Goal: Download file/media

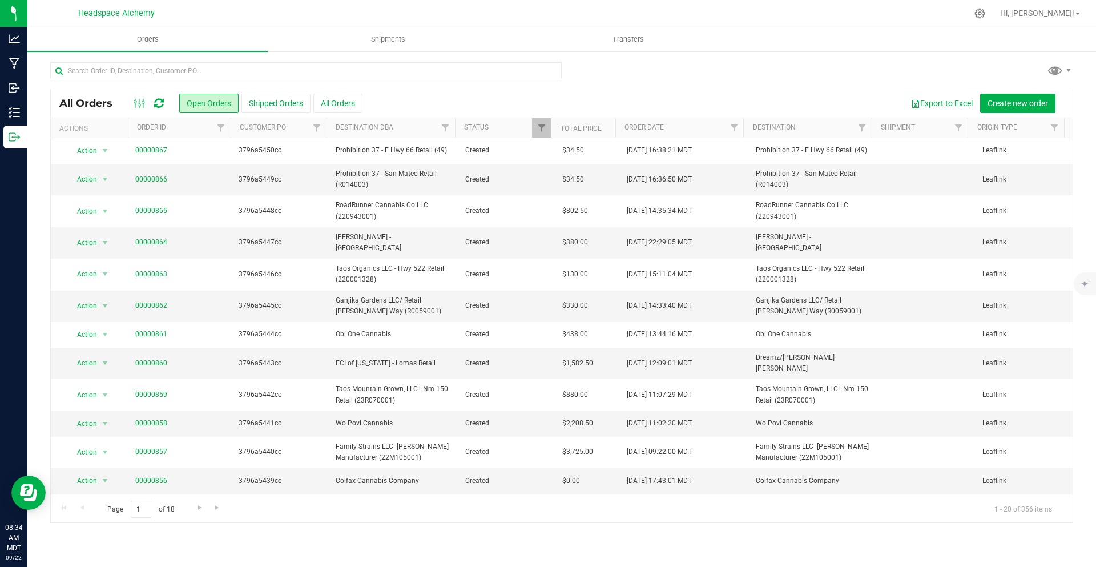
click at [159, 99] on icon at bounding box center [159, 103] width 10 height 11
click at [140, 102] on icon at bounding box center [140, 103] width 13 height 14
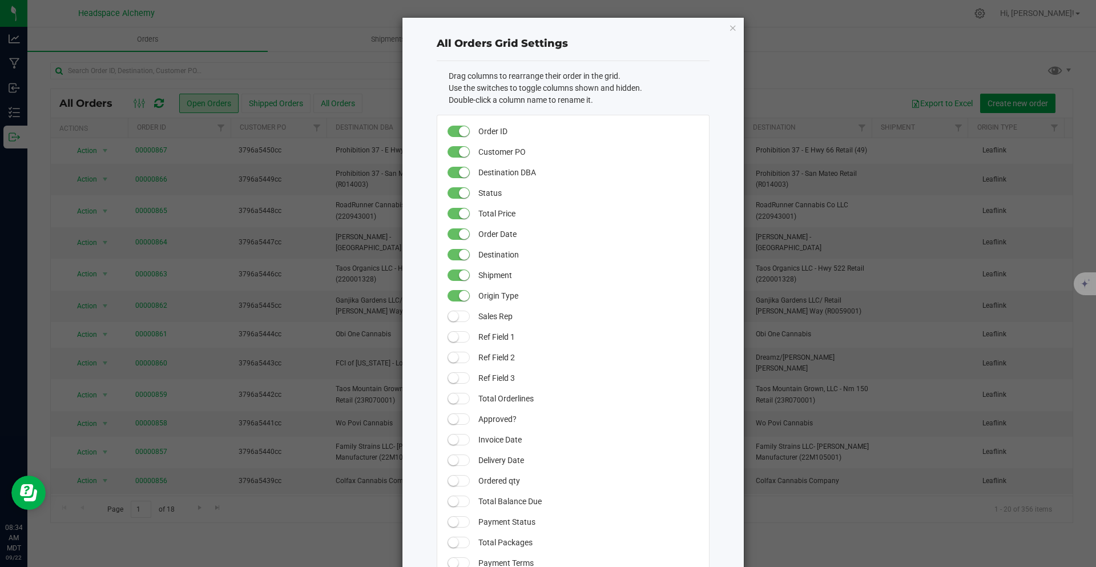
click at [243, 57] on ngb-modal-window "All Orders Grid Settings Drag columns to rearrange their order in the grid. Use…" at bounding box center [552, 283] width 1105 height 567
click at [325, 77] on ngb-modal-window "All Orders Grid Settings Drag columns to rearrange their order in the grid. Use…" at bounding box center [552, 283] width 1105 height 567
click at [723, 22] on div "All Orders Grid Settings Drag columns to rearrange their order in the grid. Use…" at bounding box center [572, 354] width 341 height 672
click at [724, 23] on div "All Orders Grid Settings Drag columns to rearrange their order in the grid. Use…" at bounding box center [572, 354] width 341 height 672
click at [729, 26] on icon "button" at bounding box center [733, 28] width 8 height 14
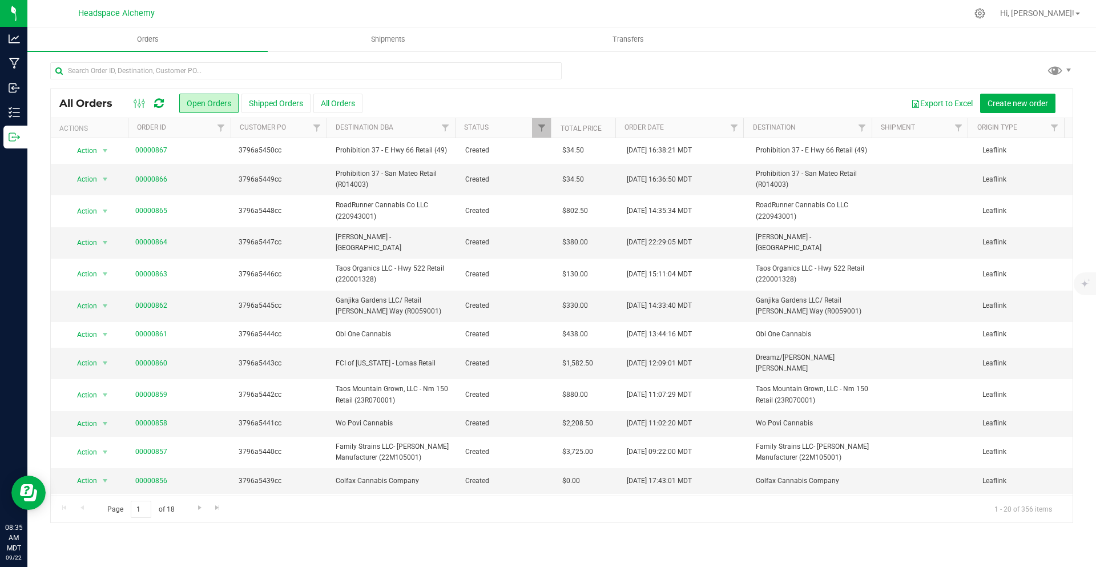
click at [162, 101] on icon at bounding box center [159, 103] width 10 height 11
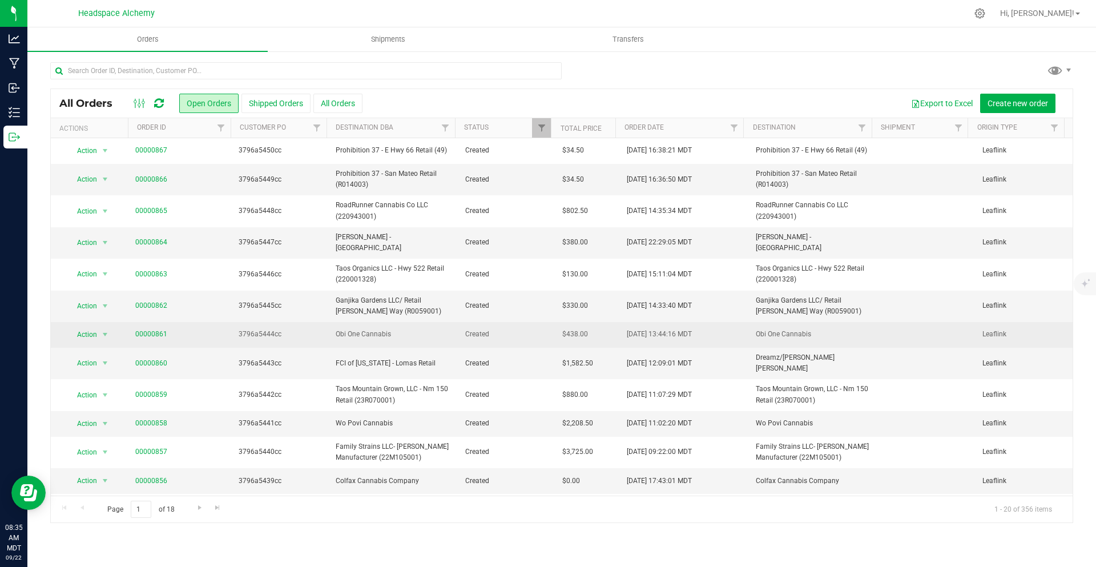
drag, startPoint x: 197, startPoint y: 283, endPoint x: 195, endPoint y: 316, distance: 32.6
click at [196, 315] on tbody "Action Action Cancel order Change facility Clone order Edit order Mark as fully…" at bounding box center [562, 430] width 1022 height 585
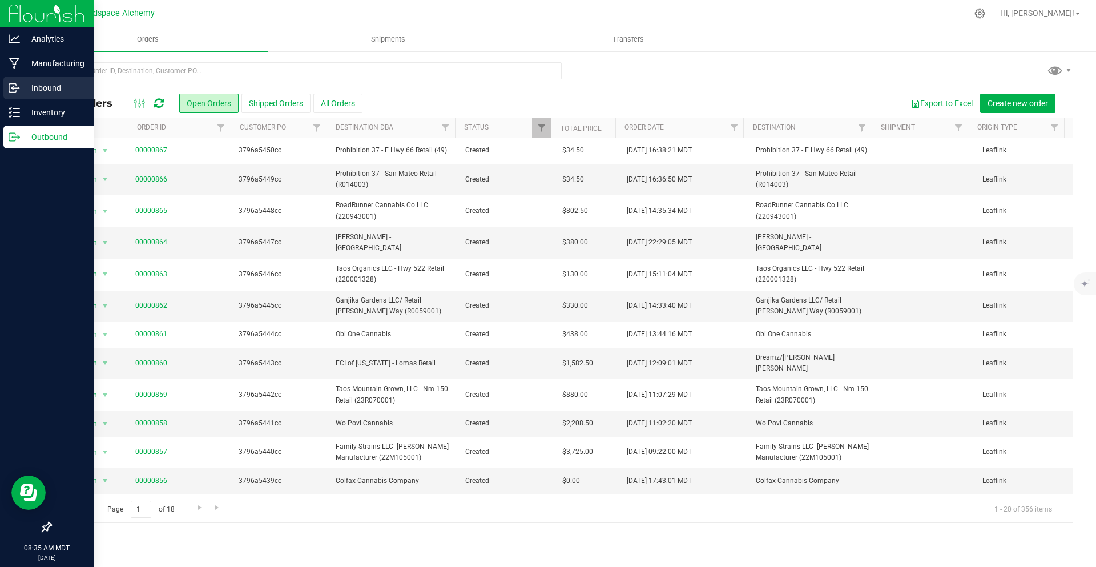
click at [9, 91] on icon at bounding box center [12, 88] width 7 height 9
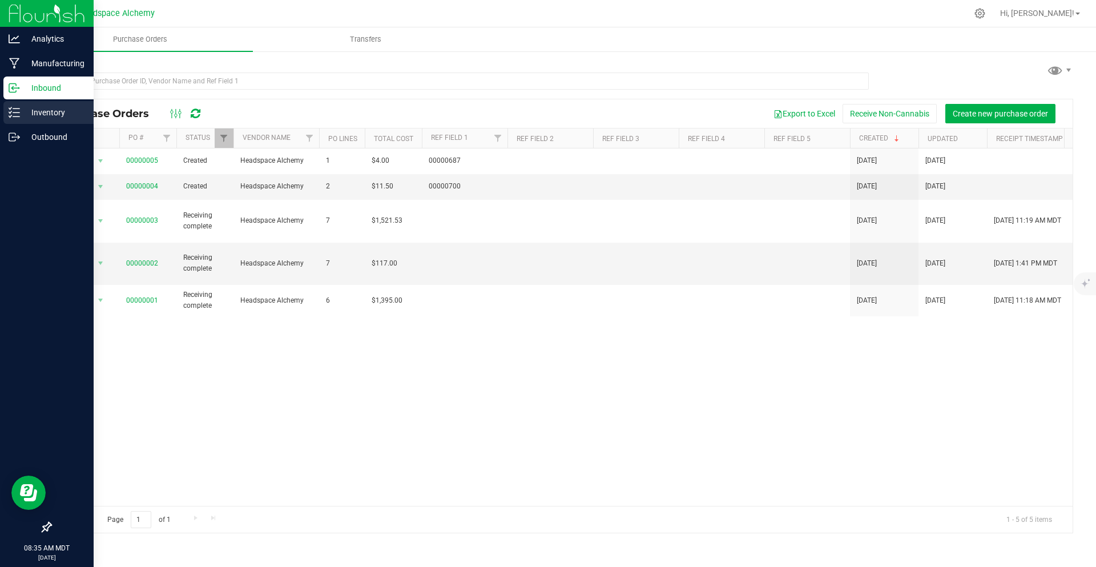
click at [51, 107] on p "Inventory" at bounding box center [54, 113] width 69 height 14
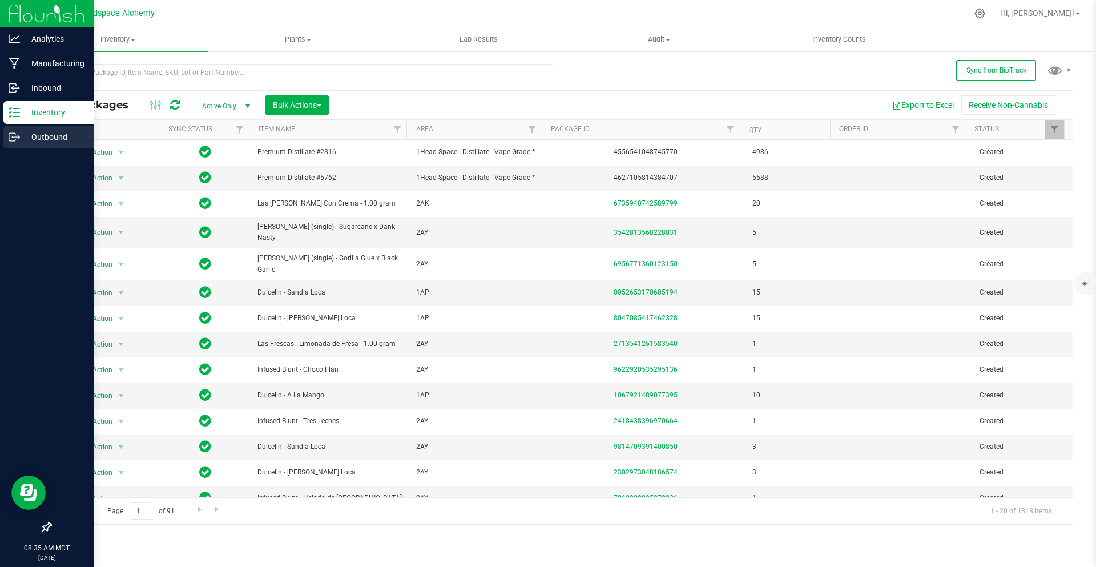
click at [59, 128] on div "Outbound" at bounding box center [48, 137] width 90 height 23
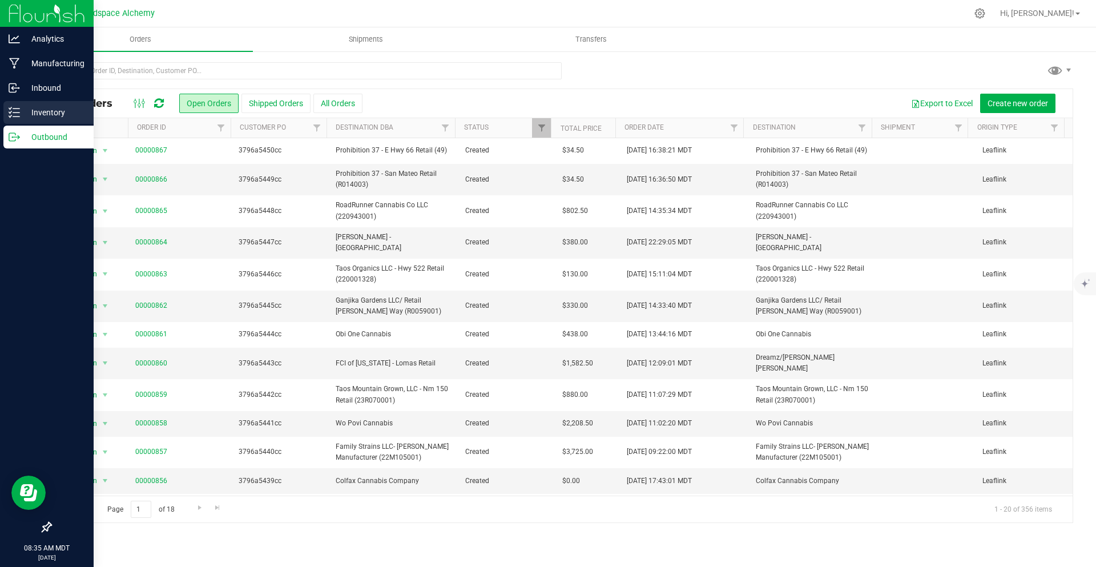
click at [18, 113] on icon at bounding box center [14, 112] width 11 height 11
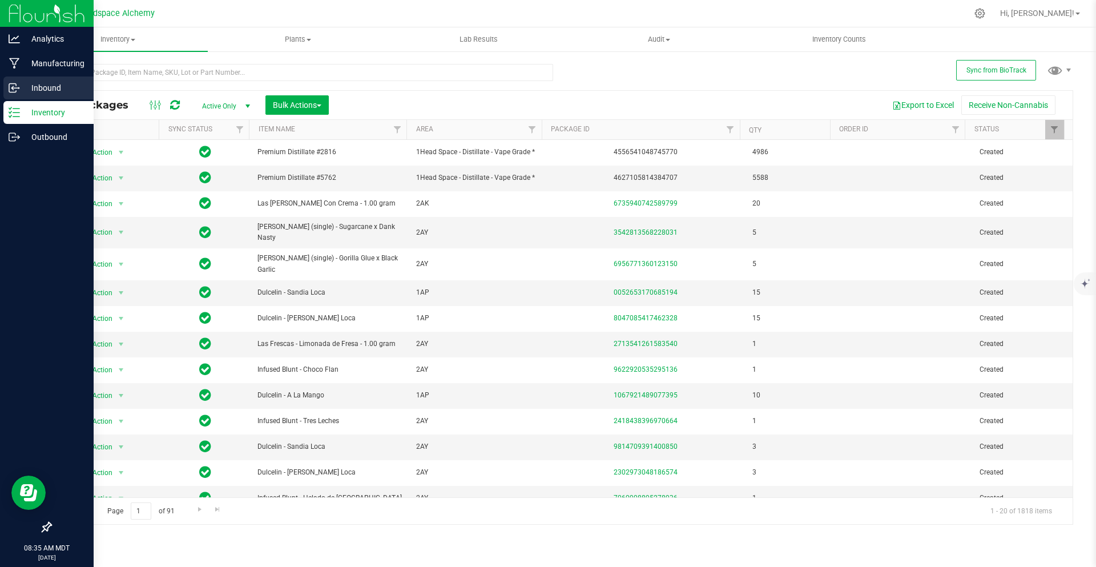
click at [48, 81] on p "Inbound" at bounding box center [54, 88] width 69 height 14
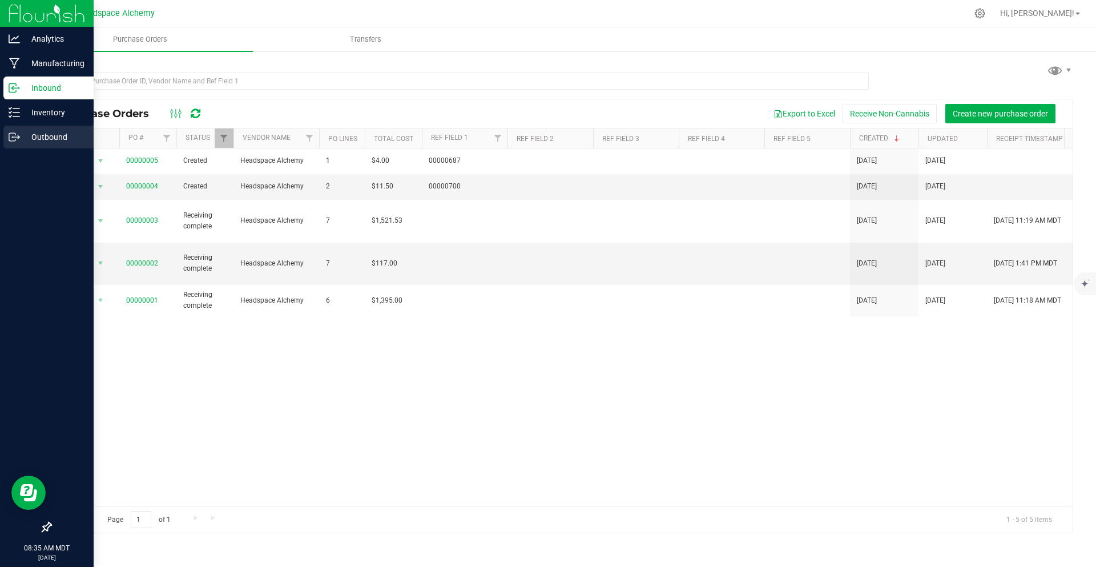
click at [59, 130] on div "Outbound" at bounding box center [48, 137] width 90 height 23
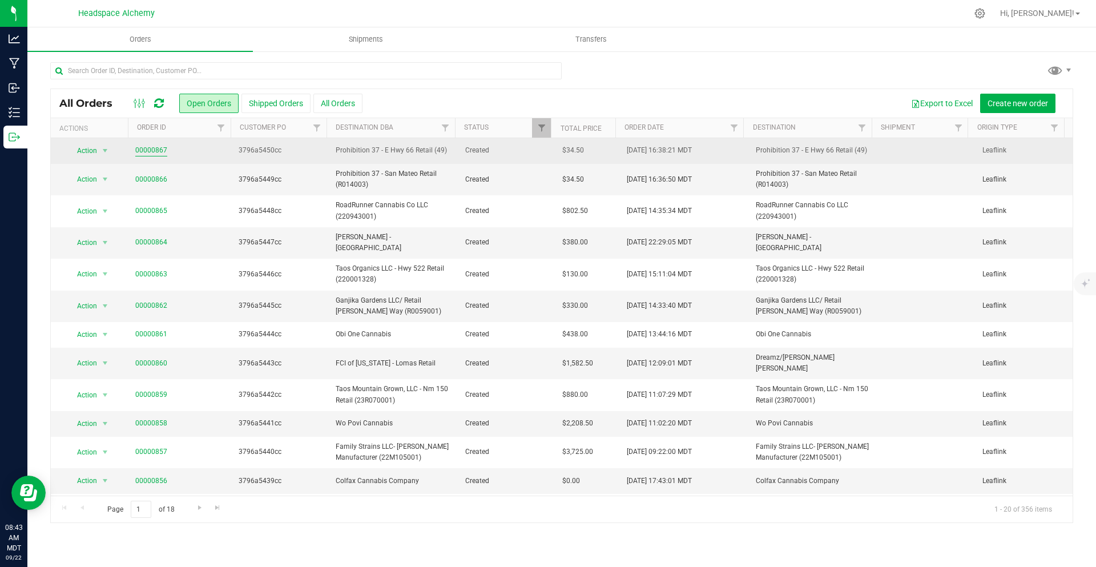
click at [148, 146] on link "00000867" at bounding box center [151, 150] width 32 height 11
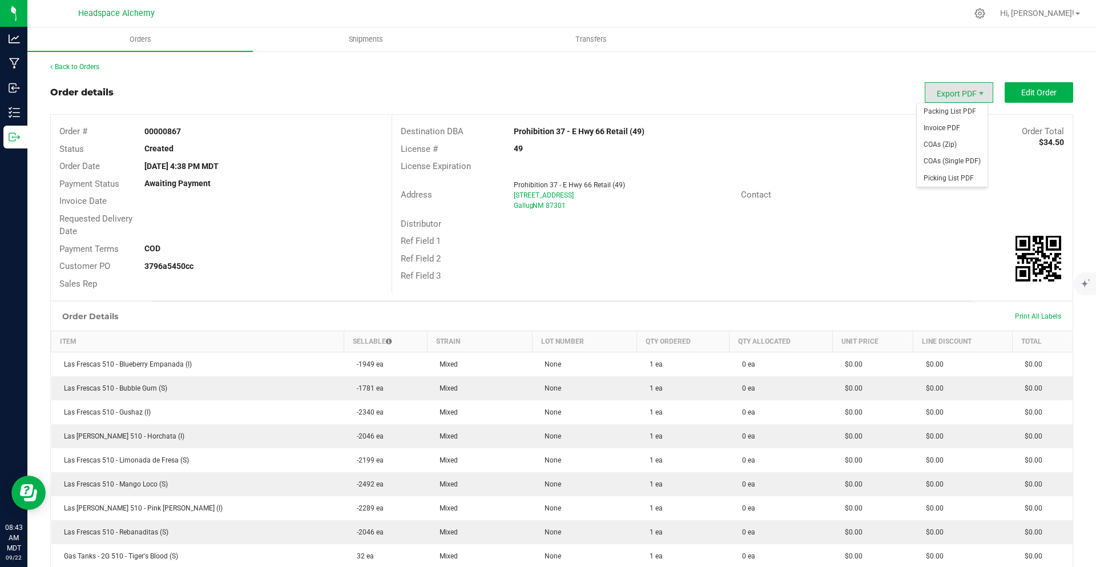
click at [946, 93] on span "Export PDF" at bounding box center [959, 92] width 69 height 21
click at [963, 127] on span "Invoice PDF" at bounding box center [952, 128] width 71 height 17
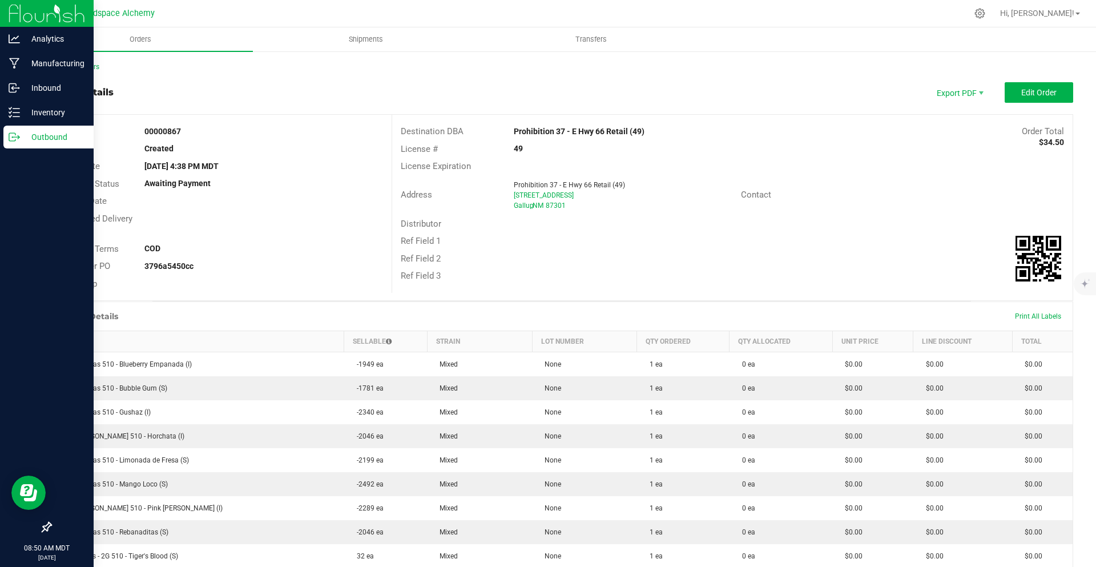
click at [42, 136] on p "Outbound" at bounding box center [54, 137] width 69 height 14
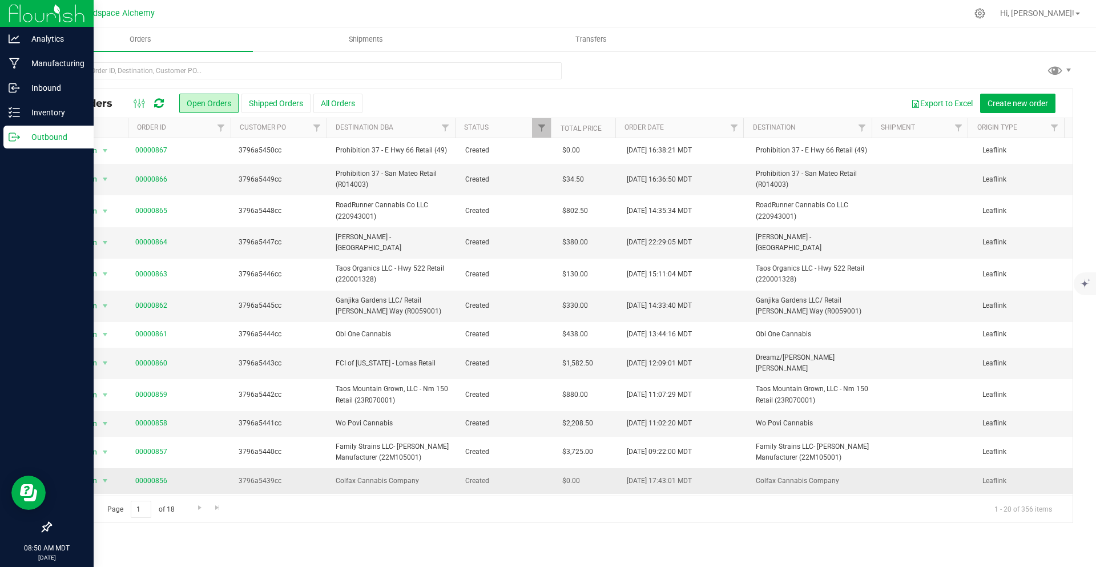
scroll to position [114, 0]
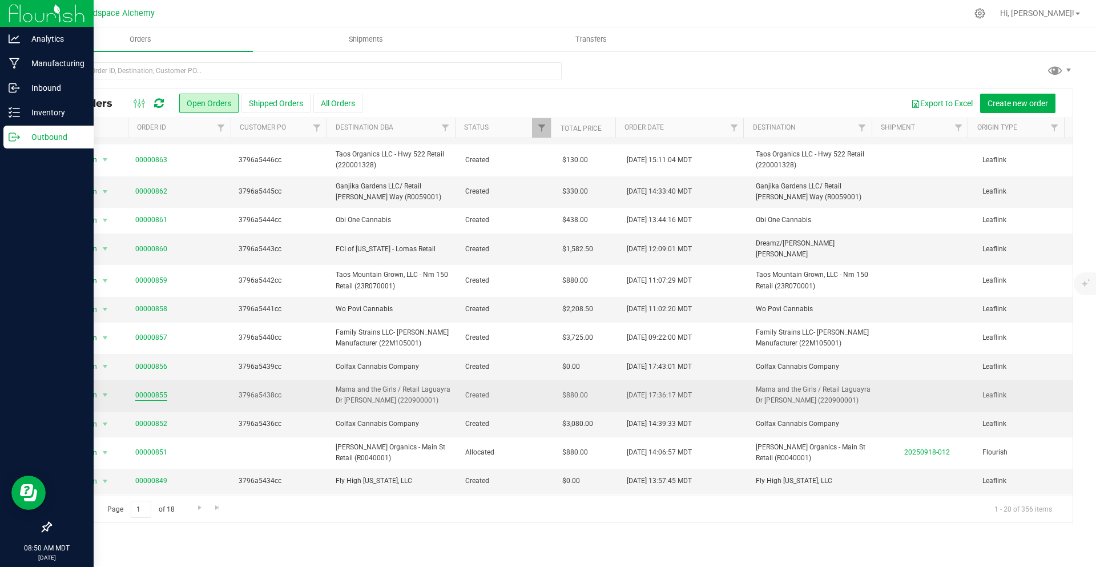
click at [151, 390] on link "00000855" at bounding box center [151, 395] width 32 height 11
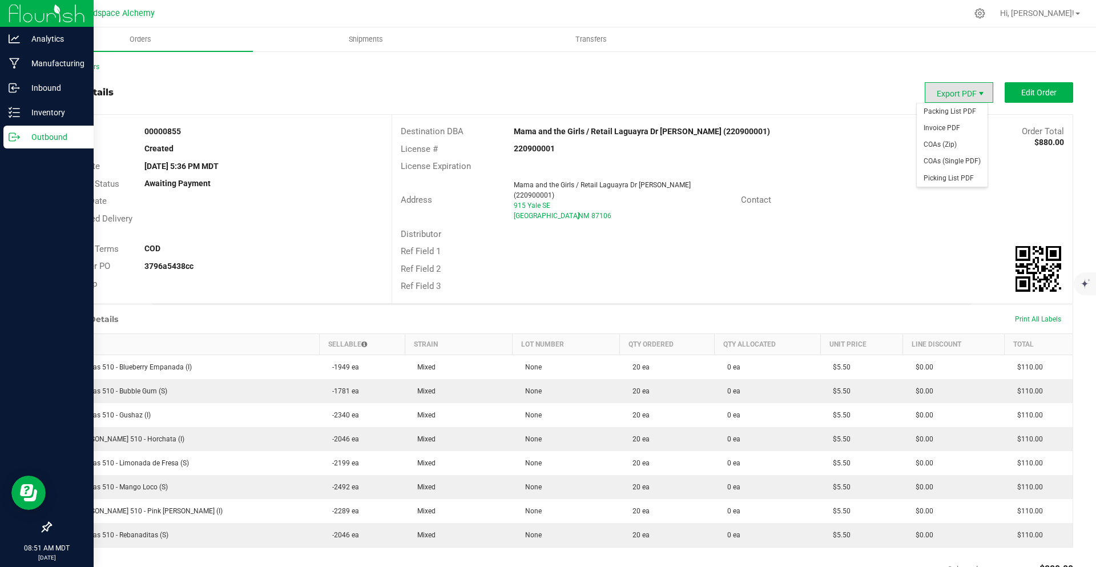
click at [977, 91] on span "Export PDF" at bounding box center [981, 93] width 9 height 9
click at [972, 179] on span "Picking List PDF" at bounding box center [952, 178] width 71 height 17
click at [953, 128] on span "Invoice PDF" at bounding box center [952, 128] width 71 height 17
click at [32, 108] on p "Inventory" at bounding box center [54, 113] width 69 height 14
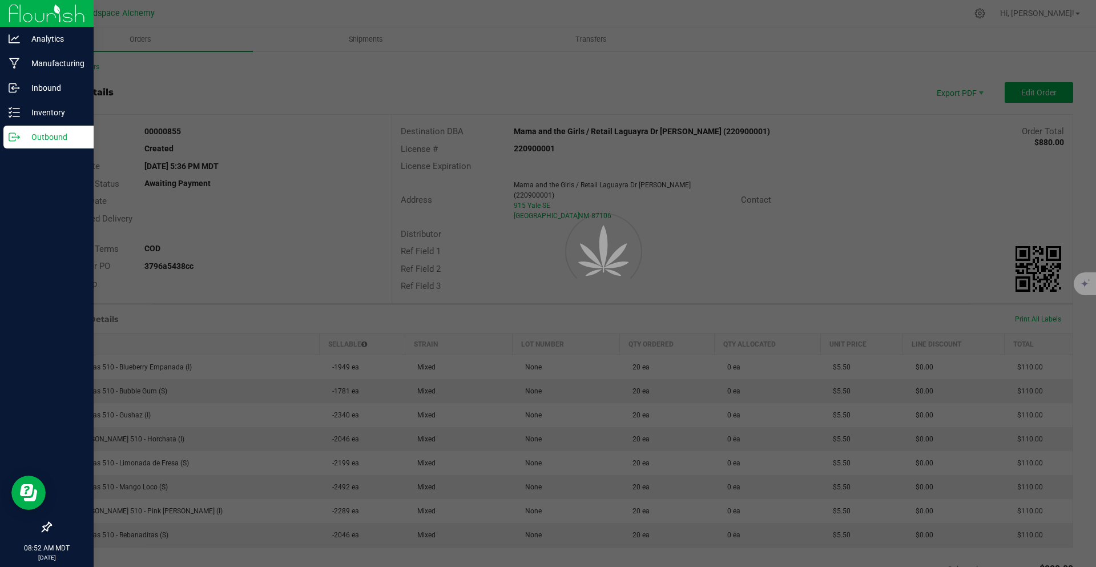
click at [37, 138] on p "Outbound" at bounding box center [54, 137] width 69 height 14
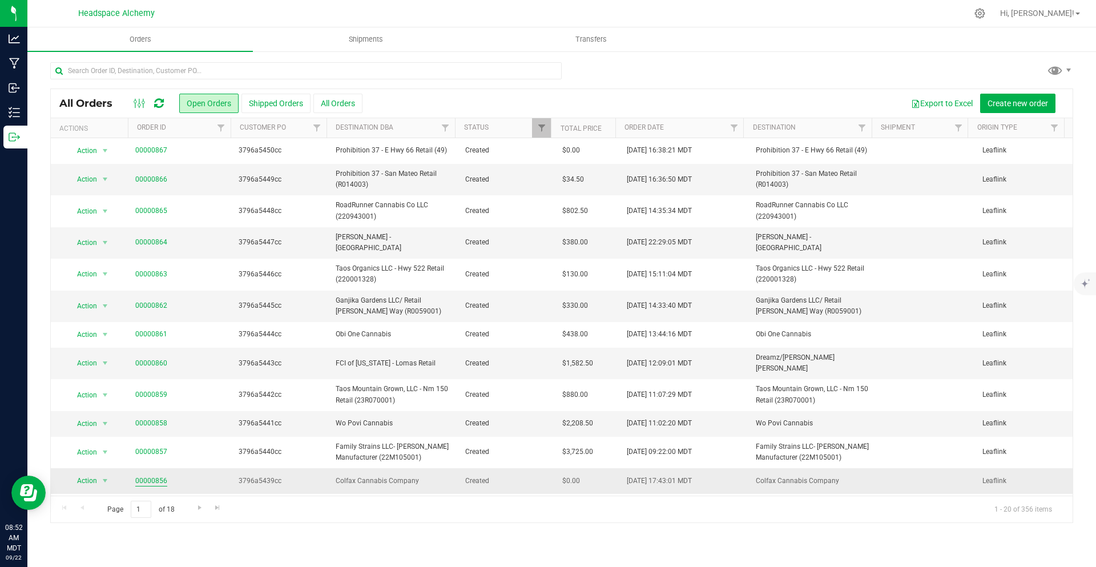
click at [144, 476] on link "00000856" at bounding box center [151, 481] width 32 height 11
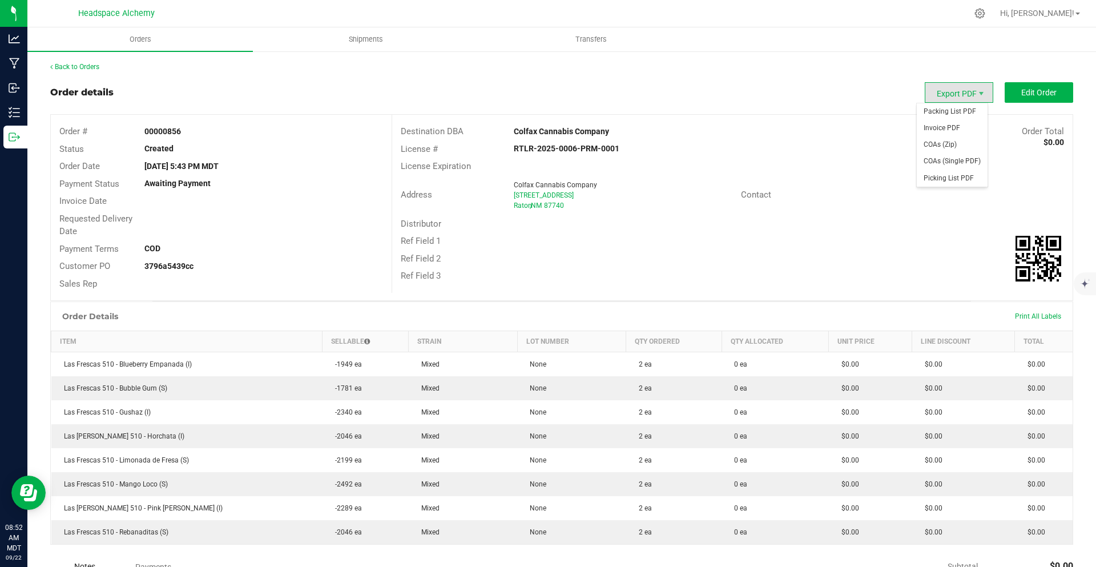
click at [953, 88] on span "Export PDF" at bounding box center [959, 92] width 69 height 21
click at [965, 129] on span "Invoice PDF" at bounding box center [952, 128] width 71 height 17
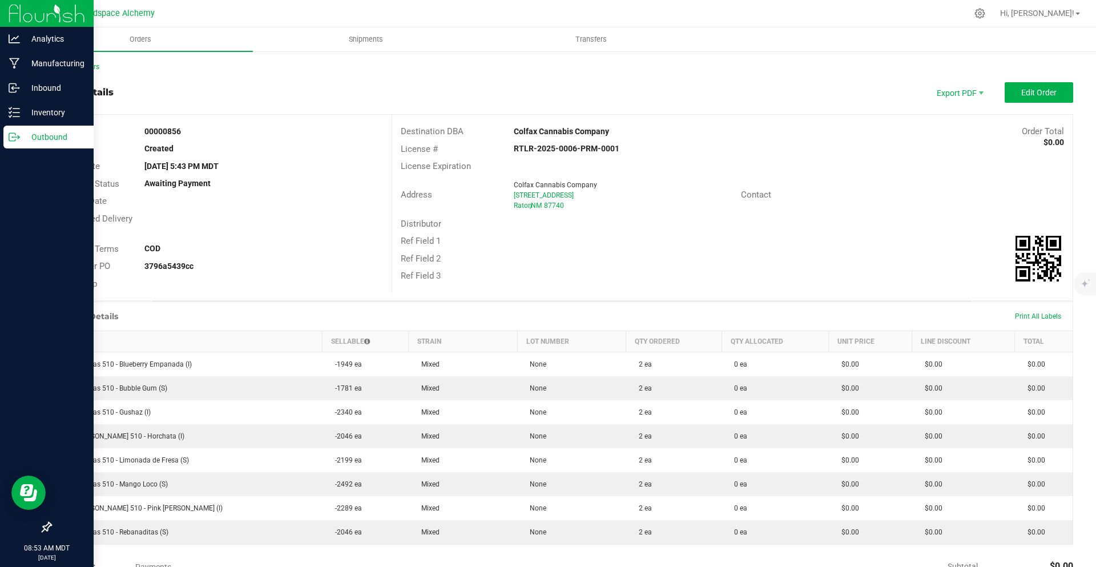
click at [18, 136] on icon at bounding box center [19, 136] width 2 height 2
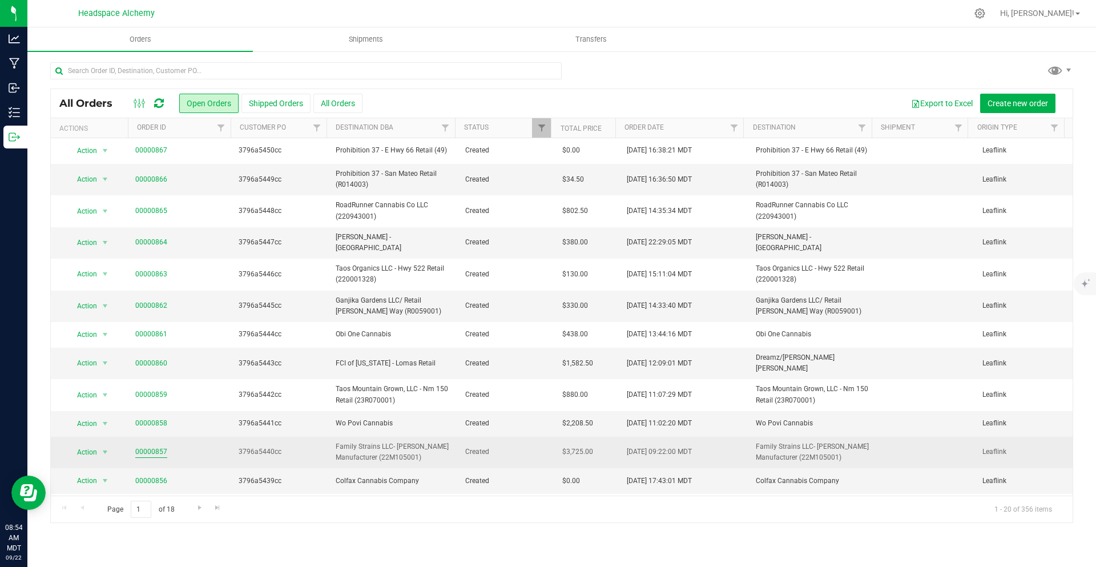
click at [154, 446] on link "00000857" at bounding box center [151, 451] width 32 height 11
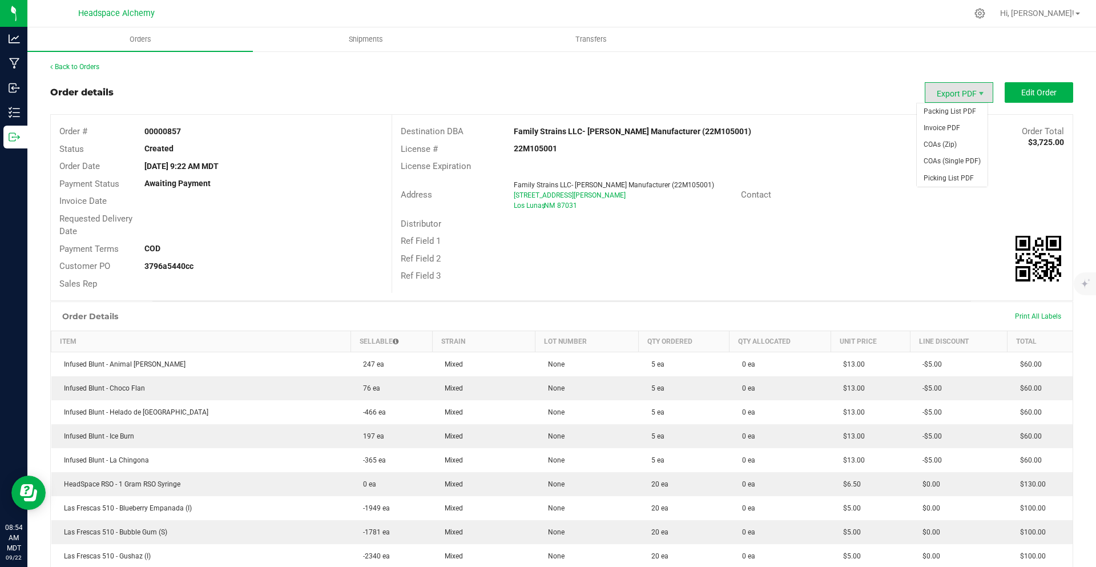
click at [954, 91] on span "Export PDF" at bounding box center [959, 92] width 69 height 21
click at [973, 127] on span "Invoice PDF" at bounding box center [952, 128] width 71 height 17
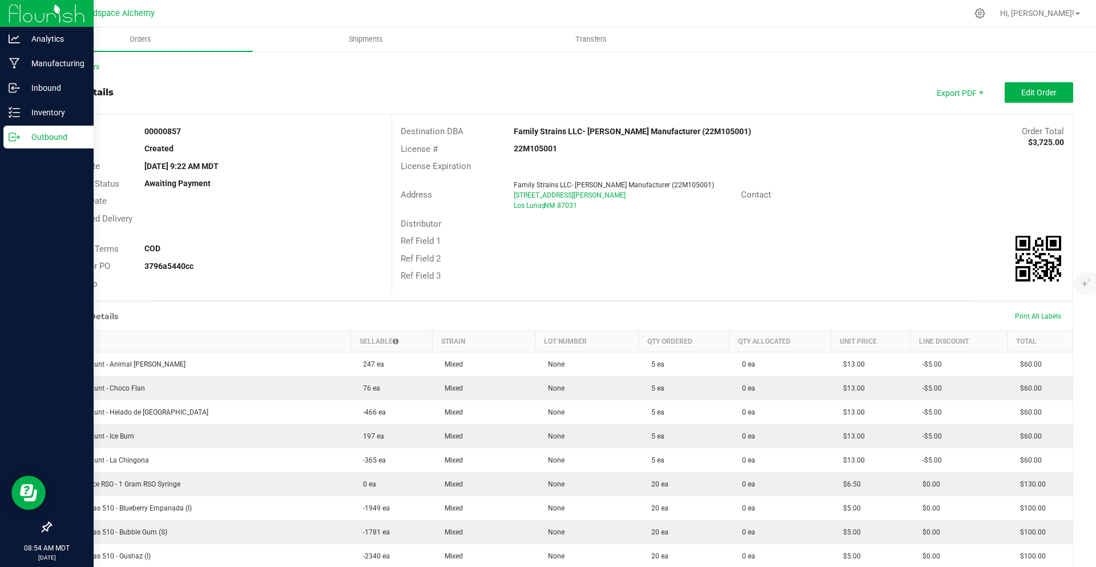
click at [18, 138] on icon at bounding box center [14, 136] width 11 height 11
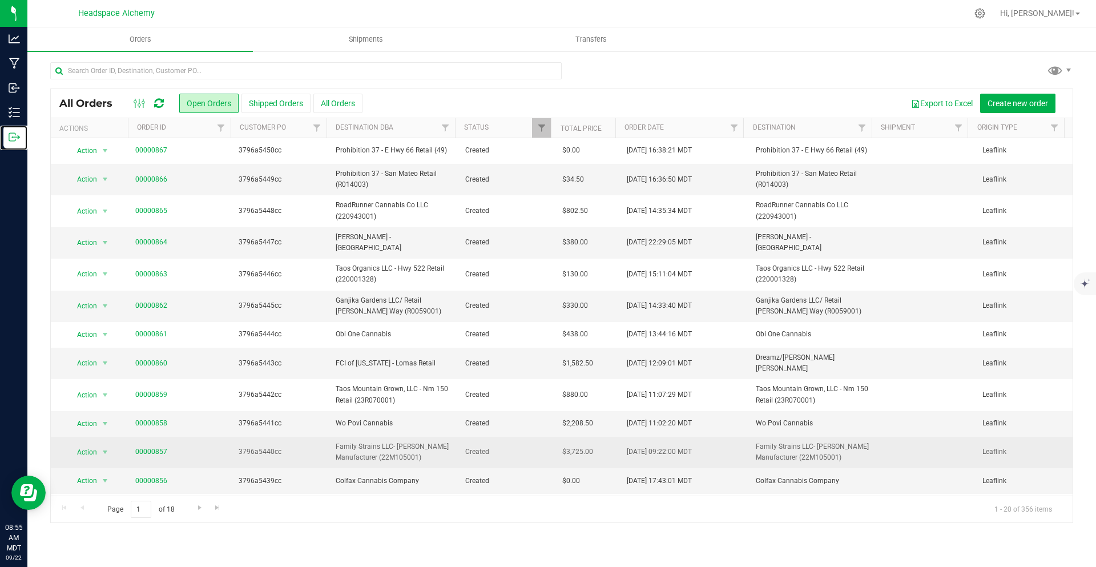
scroll to position [57, 0]
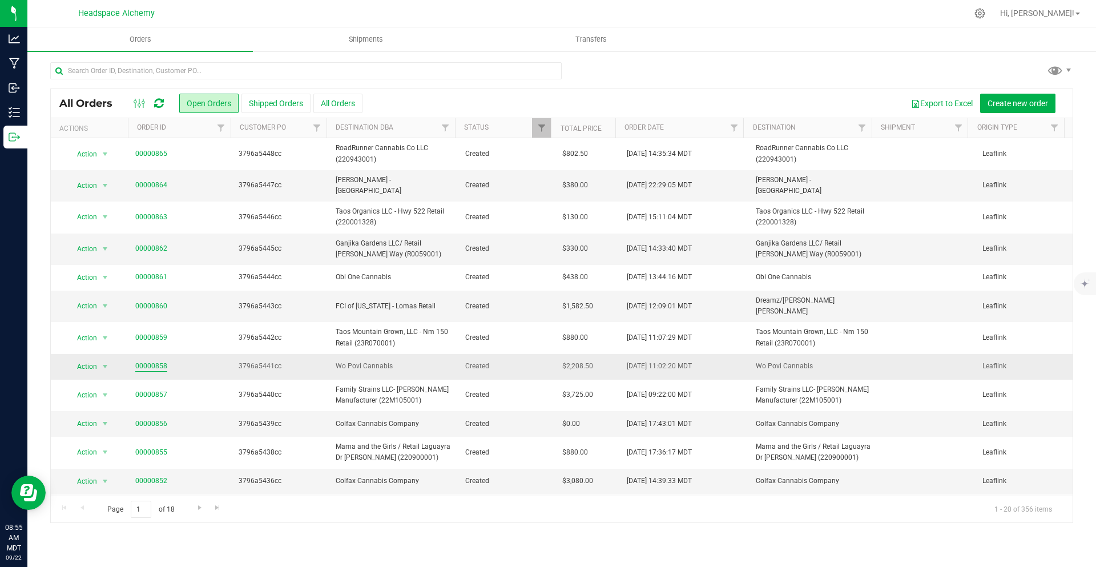
click at [148, 361] on link "00000858" at bounding box center [151, 366] width 32 height 11
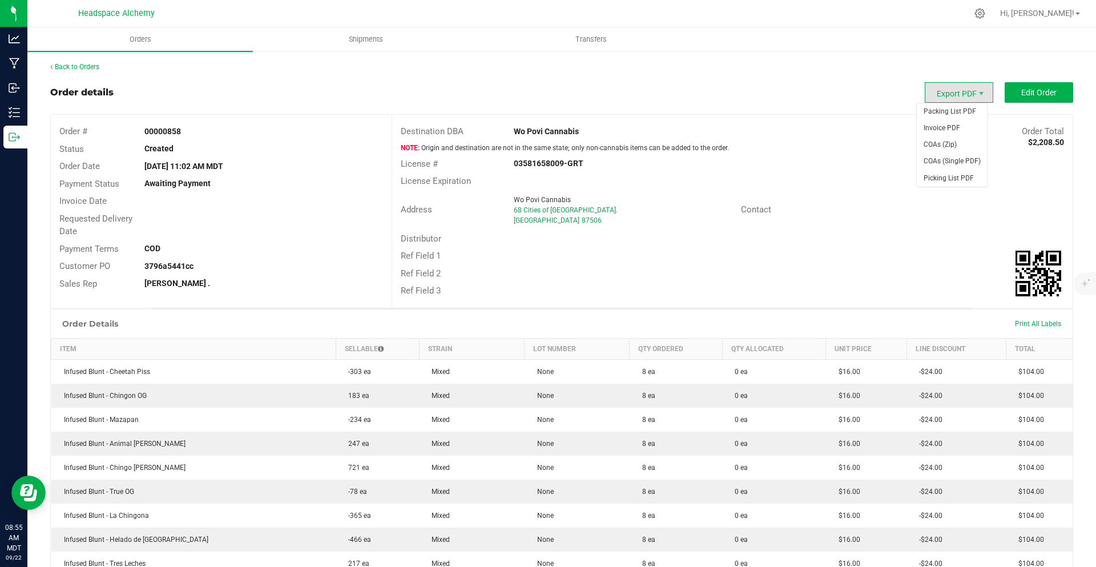
click at [957, 92] on span "Export PDF" at bounding box center [959, 92] width 69 height 21
click at [953, 134] on span "Invoice PDF" at bounding box center [952, 128] width 71 height 17
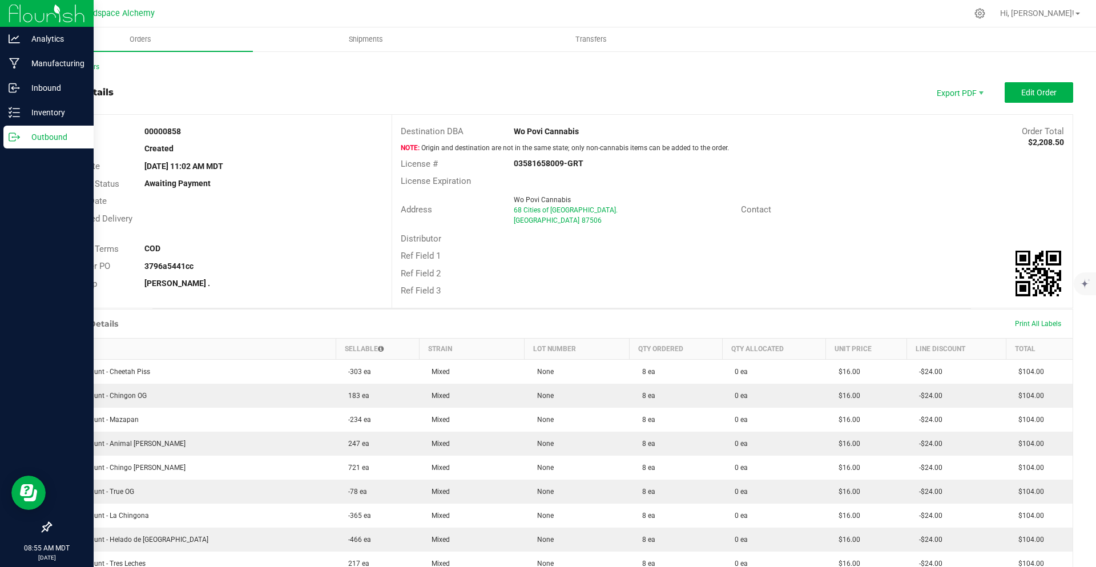
click at [1, 137] on link "Outbound" at bounding box center [47, 138] width 94 height 25
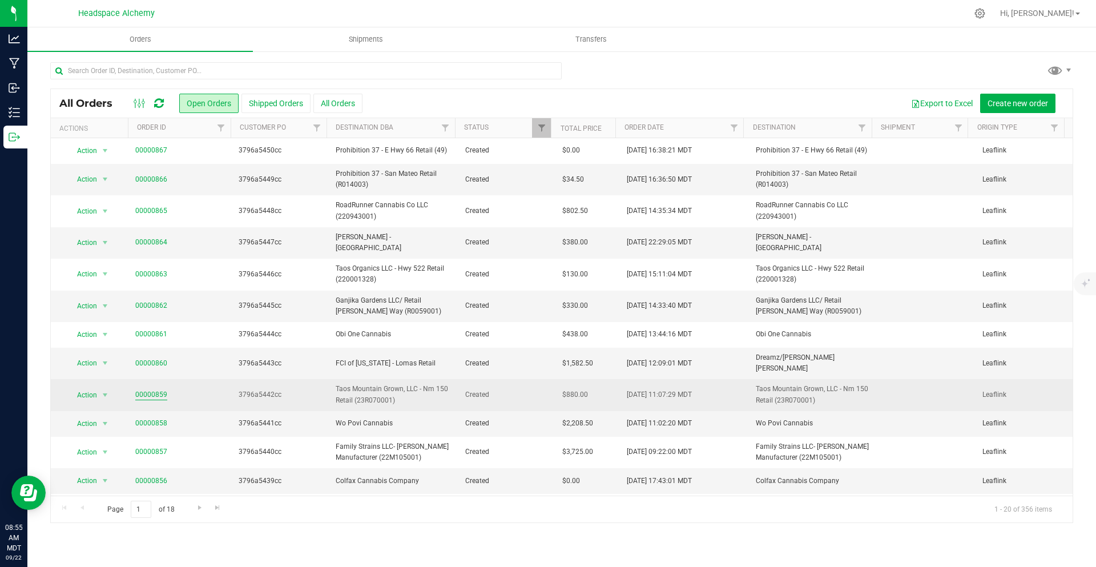
click at [155, 389] on link "00000859" at bounding box center [151, 394] width 32 height 11
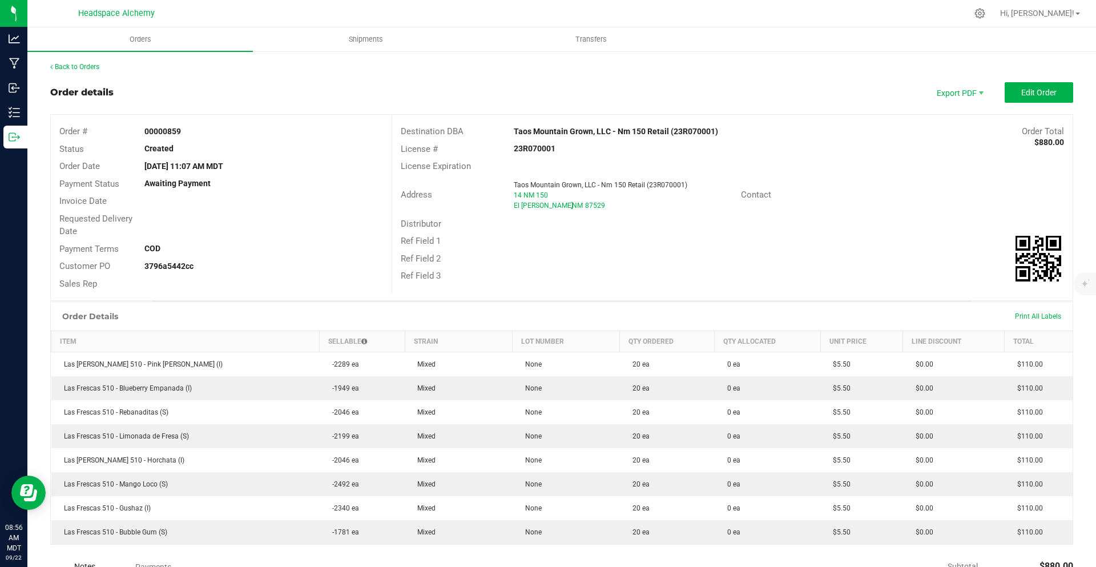
drag, startPoint x: 939, startPoint y: 119, endPoint x: 927, endPoint y: 111, distance: 14.6
click at [941, 88] on span "Export PDF" at bounding box center [959, 92] width 69 height 21
click at [941, 126] on span "Invoice PDF" at bounding box center [952, 128] width 71 height 17
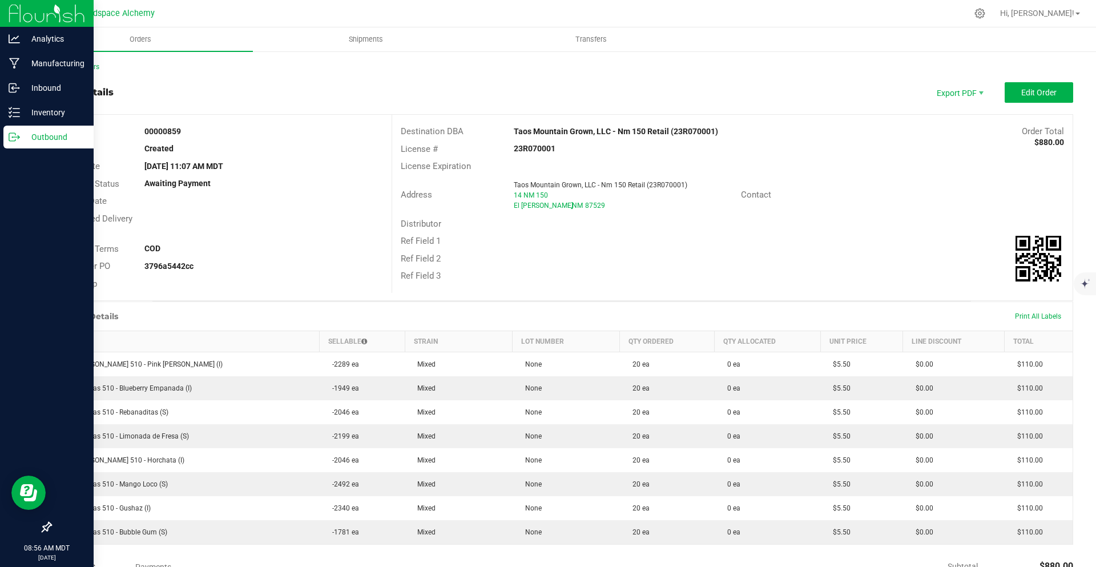
click at [12, 131] on div "Outbound" at bounding box center [48, 137] width 90 height 23
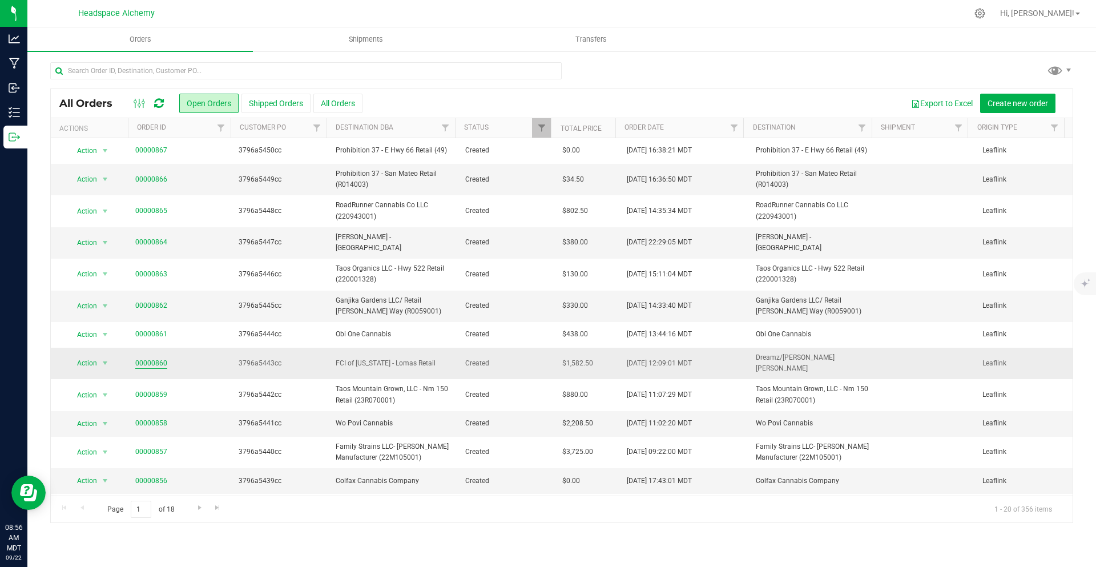
click at [150, 358] on link "00000860" at bounding box center [151, 363] width 32 height 11
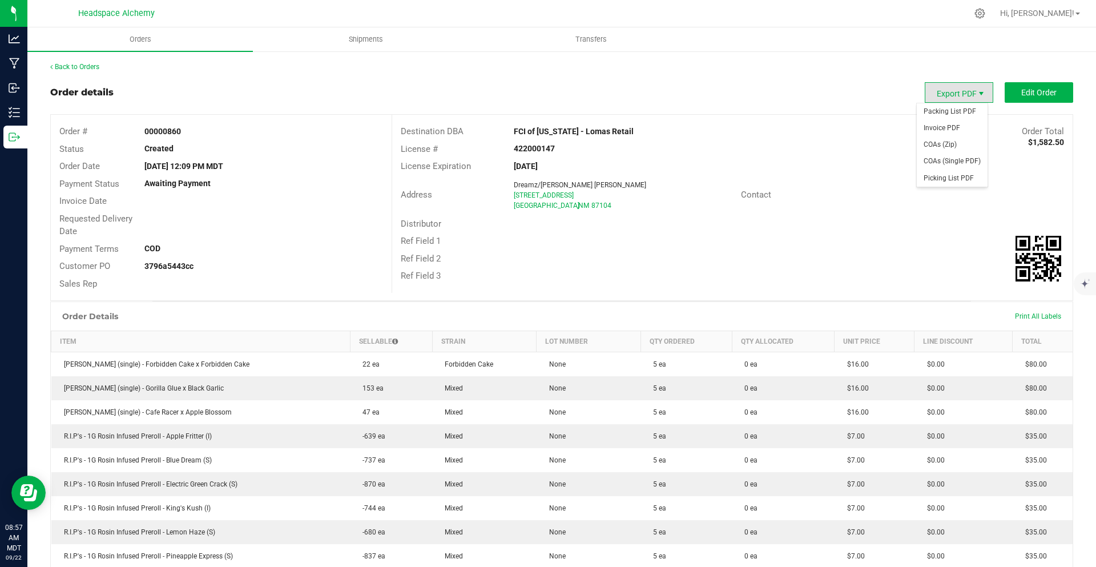
click at [977, 97] on span "Export PDF" at bounding box center [981, 93] width 9 height 9
click at [956, 127] on span "Invoice PDF" at bounding box center [952, 128] width 71 height 17
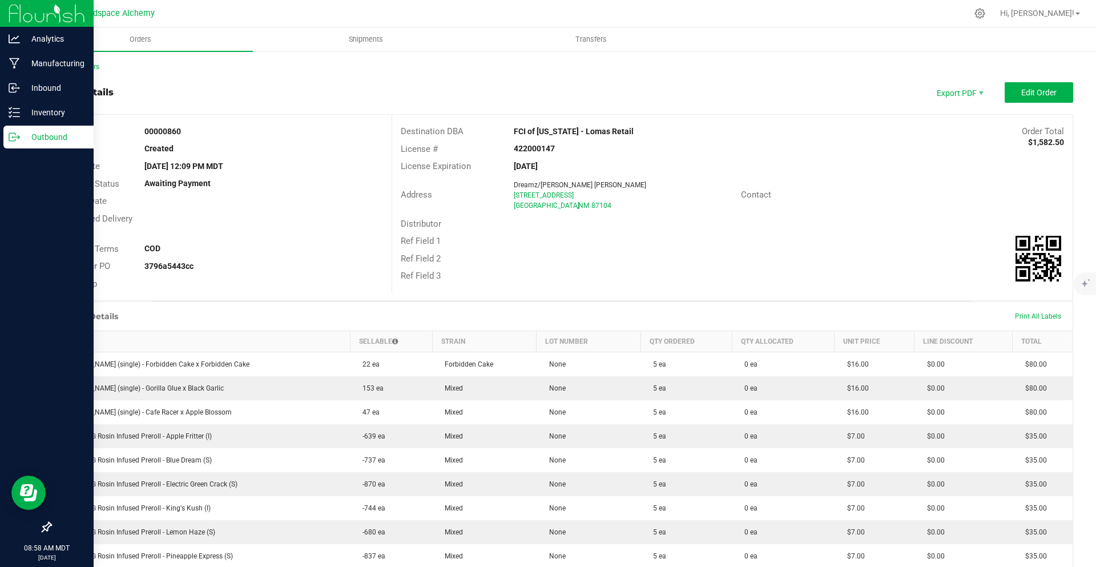
click at [10, 131] on icon at bounding box center [14, 136] width 11 height 11
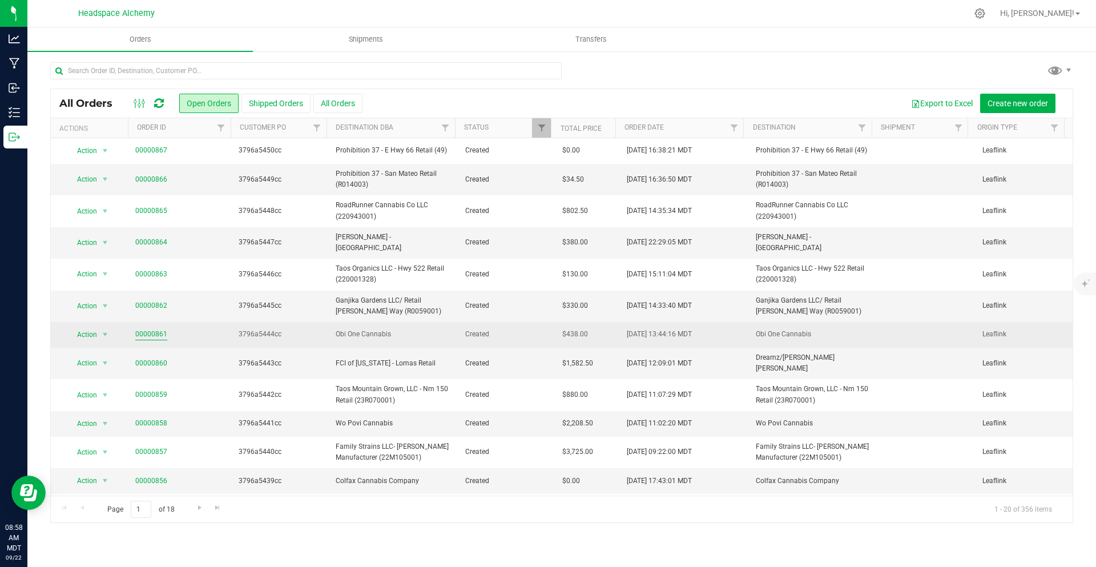
click at [150, 329] on link "00000861" at bounding box center [151, 334] width 32 height 11
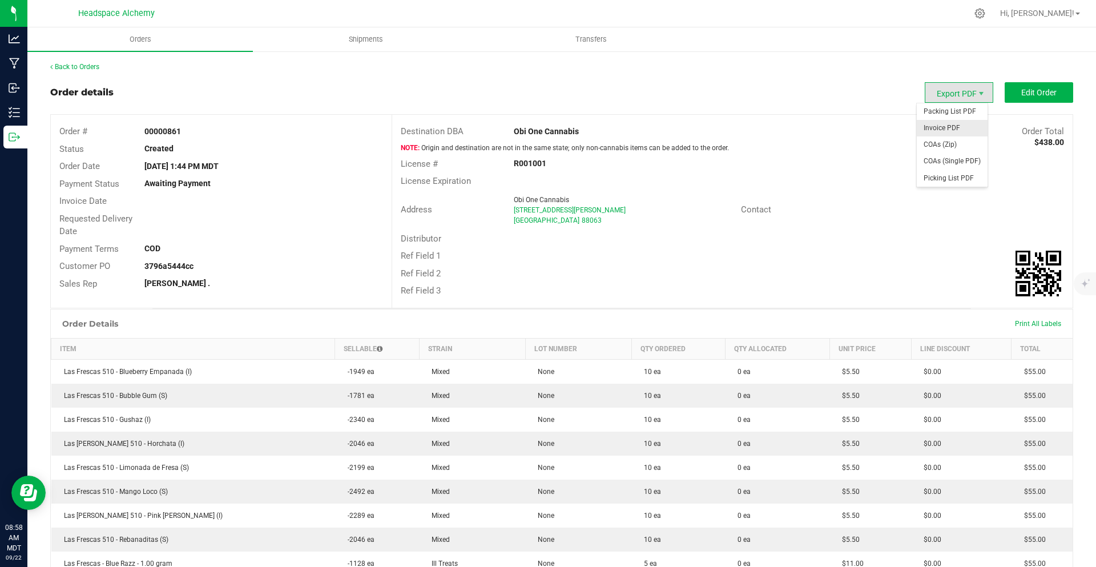
drag, startPoint x: 958, startPoint y: 91, endPoint x: 955, endPoint y: 128, distance: 37.2
click at [955, 128] on body "Analytics Manufacturing Inbound Inventory Outbound 08:58 AM MDT [DATE] 09/22 He…" at bounding box center [548, 283] width 1096 height 567
click at [955, 128] on span "Invoice PDF" at bounding box center [952, 128] width 71 height 17
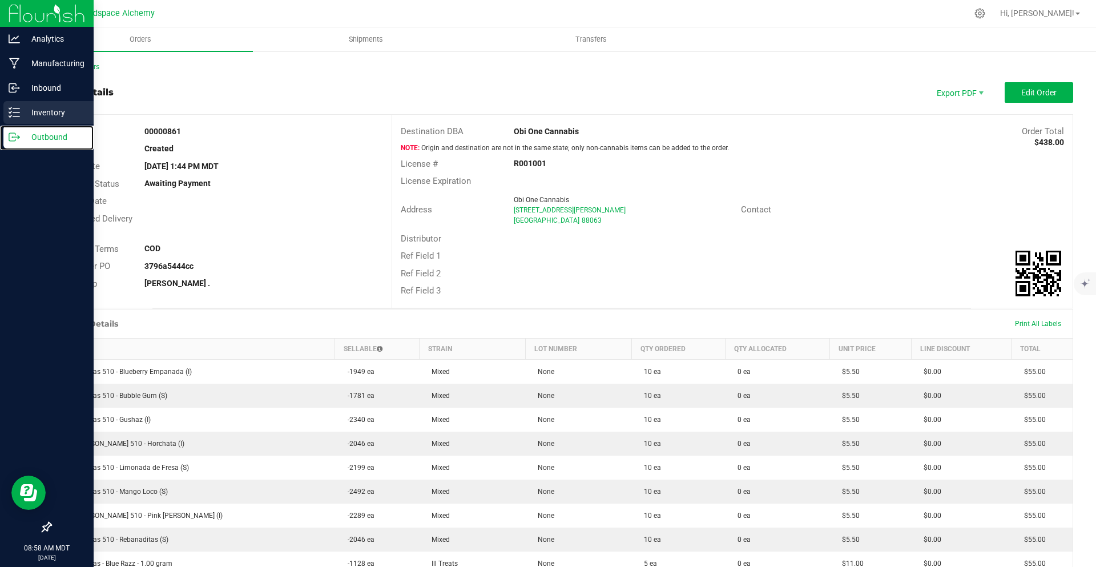
drag, startPoint x: 25, startPoint y: 135, endPoint x: 50, endPoint y: 123, distance: 27.1
click at [25, 135] on p "Outbound" at bounding box center [54, 137] width 69 height 14
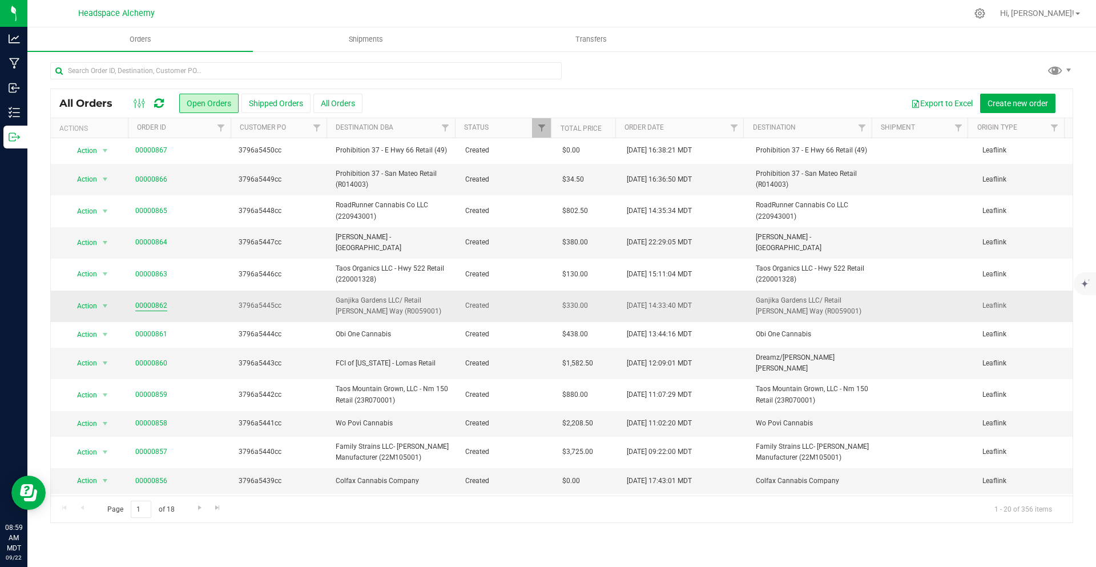
click at [155, 300] on link "00000862" at bounding box center [151, 305] width 32 height 11
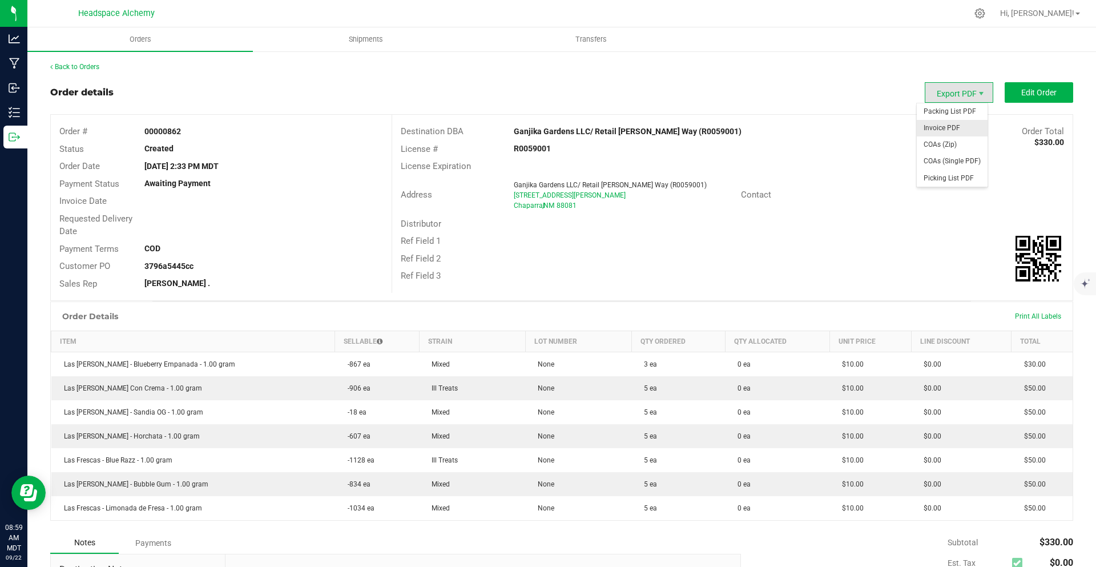
drag, startPoint x: 966, startPoint y: 94, endPoint x: 954, endPoint y: 130, distance: 37.9
click at [954, 130] on body "Analytics Manufacturing Inbound Inventory Outbound 08:59 AM MDT [DATE] 09/22 He…" at bounding box center [548, 283] width 1096 height 567
click at [954, 130] on span "Invoice PDF" at bounding box center [952, 128] width 71 height 17
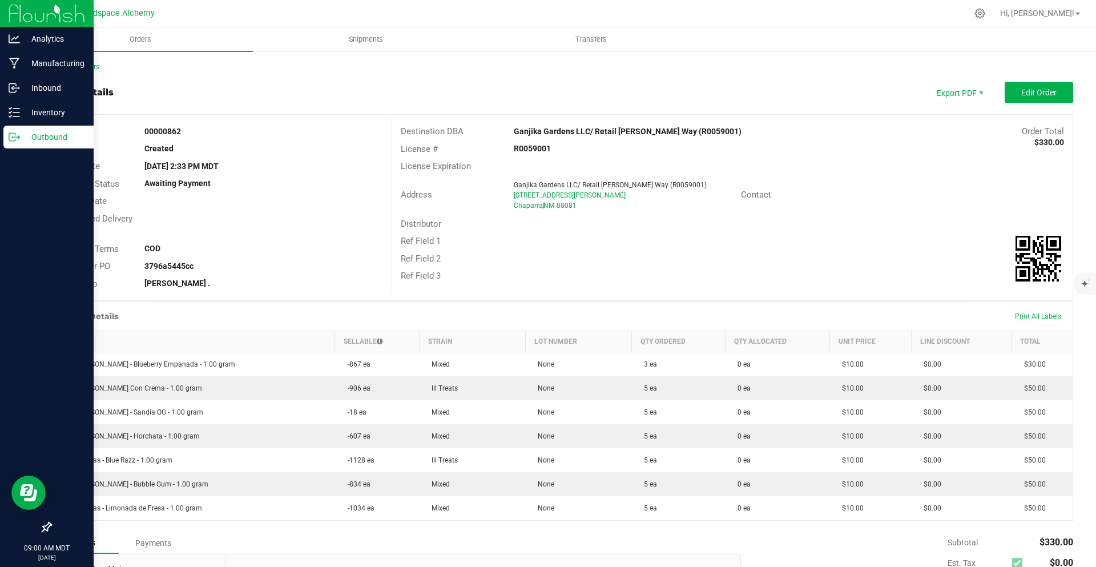
click at [22, 135] on p "Outbound" at bounding box center [54, 137] width 69 height 14
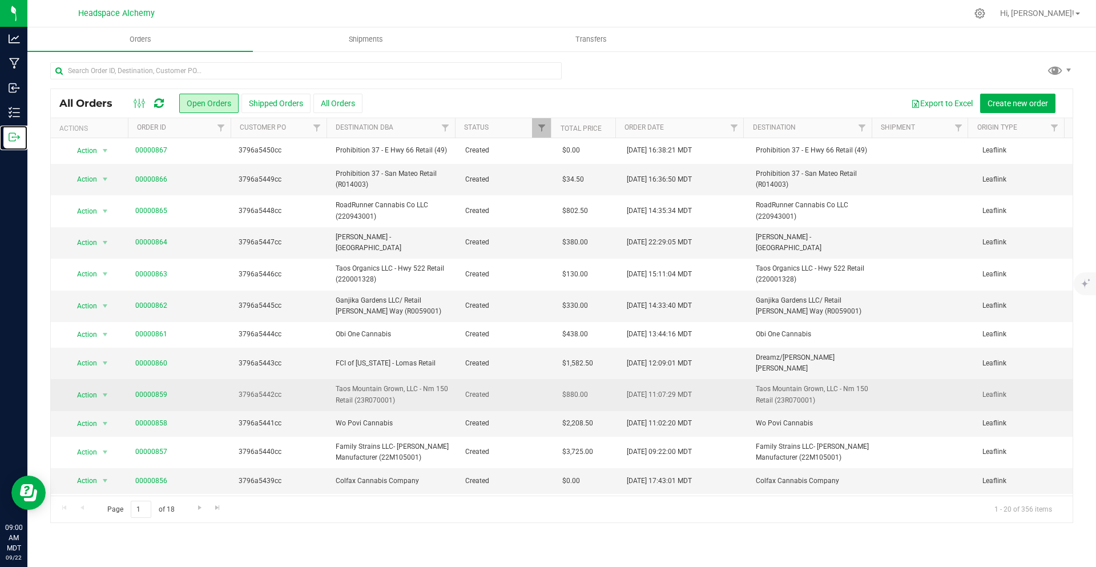
scroll to position [57, 0]
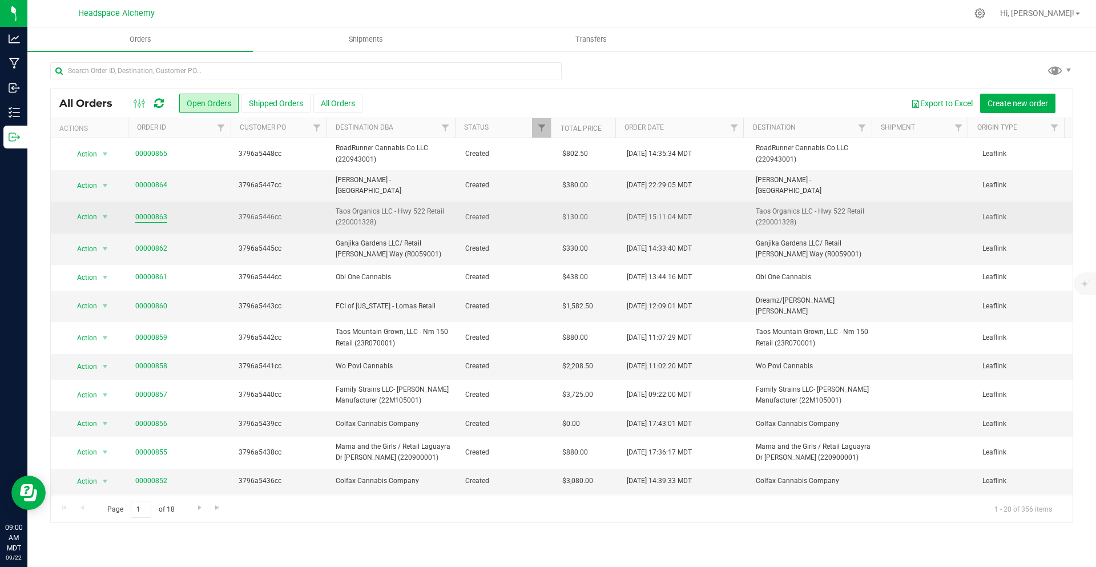
click at [158, 212] on link "00000863" at bounding box center [151, 217] width 32 height 11
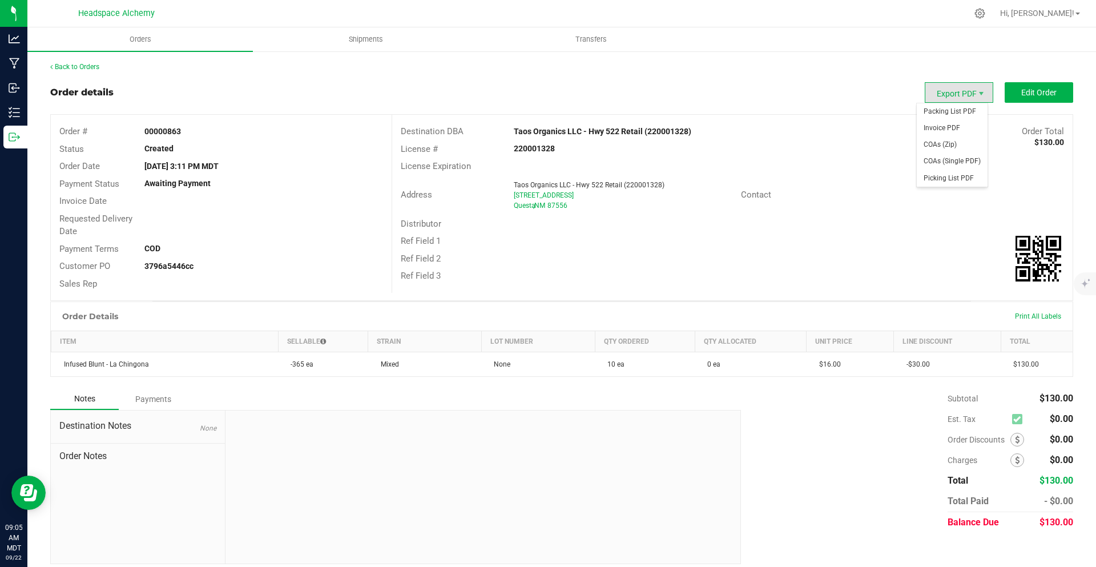
click at [966, 86] on span "Export PDF" at bounding box center [959, 92] width 69 height 21
click at [967, 127] on span "Invoice PDF" at bounding box center [952, 128] width 71 height 17
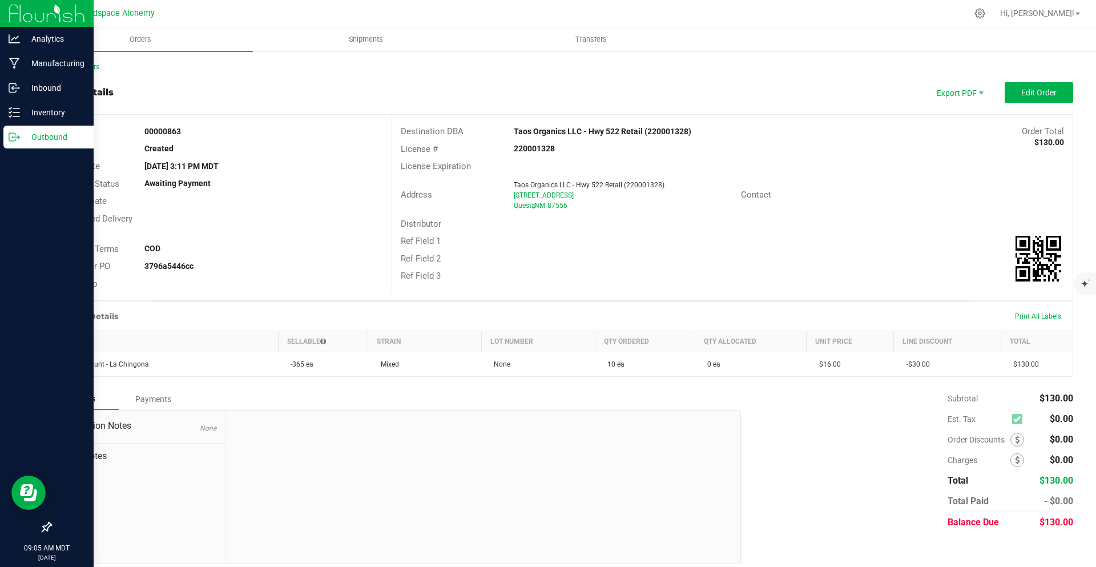
click at [13, 136] on circle at bounding box center [13, 137] width 2 height 2
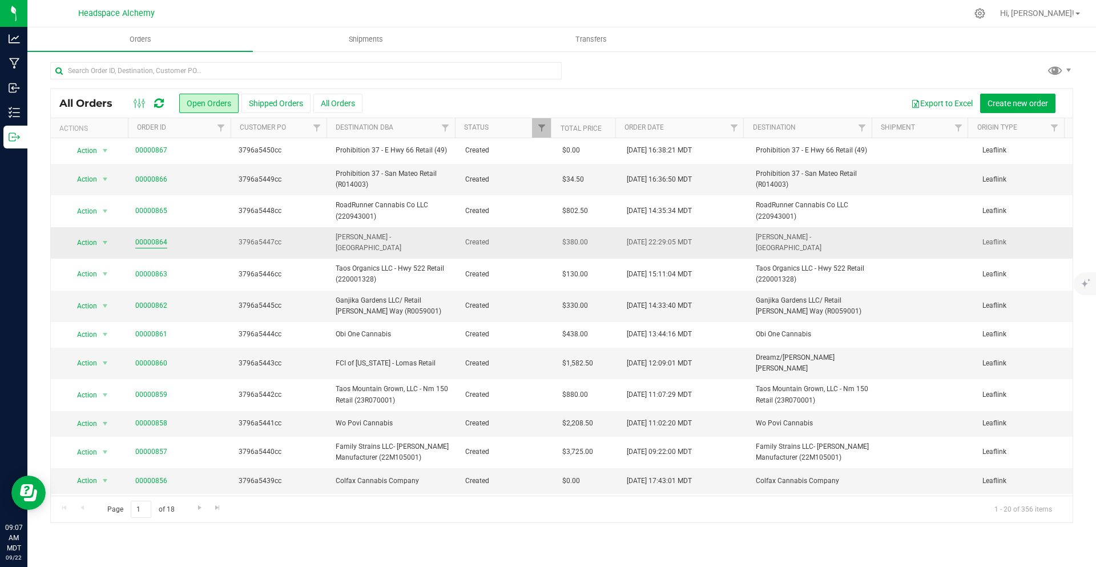
click at [158, 237] on link "00000864" at bounding box center [151, 242] width 32 height 11
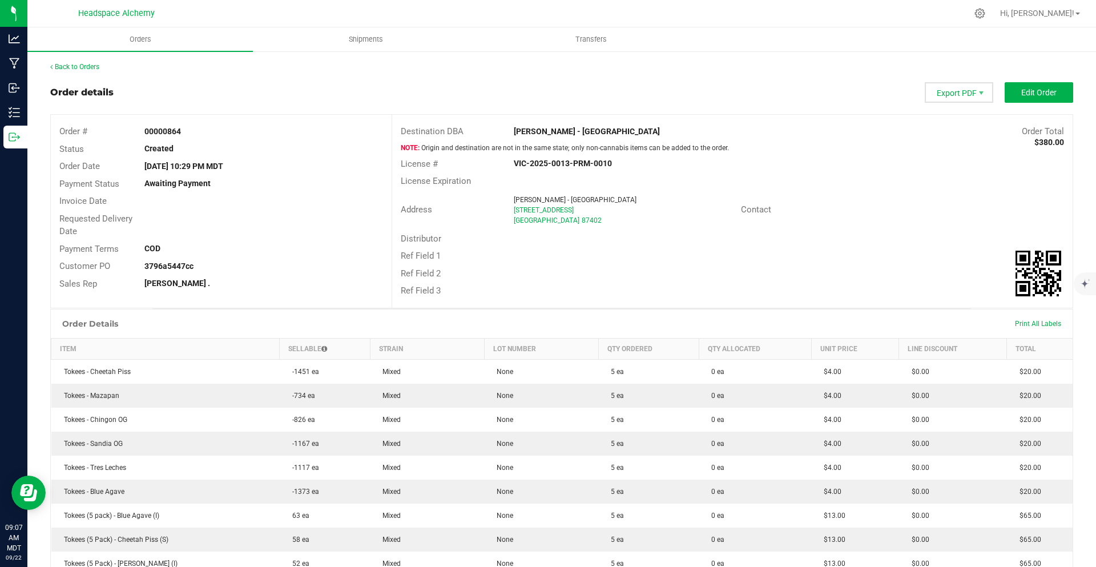
click at [959, 91] on span "Export PDF" at bounding box center [959, 92] width 69 height 21
click at [964, 127] on span "Invoice PDF" at bounding box center [952, 128] width 71 height 17
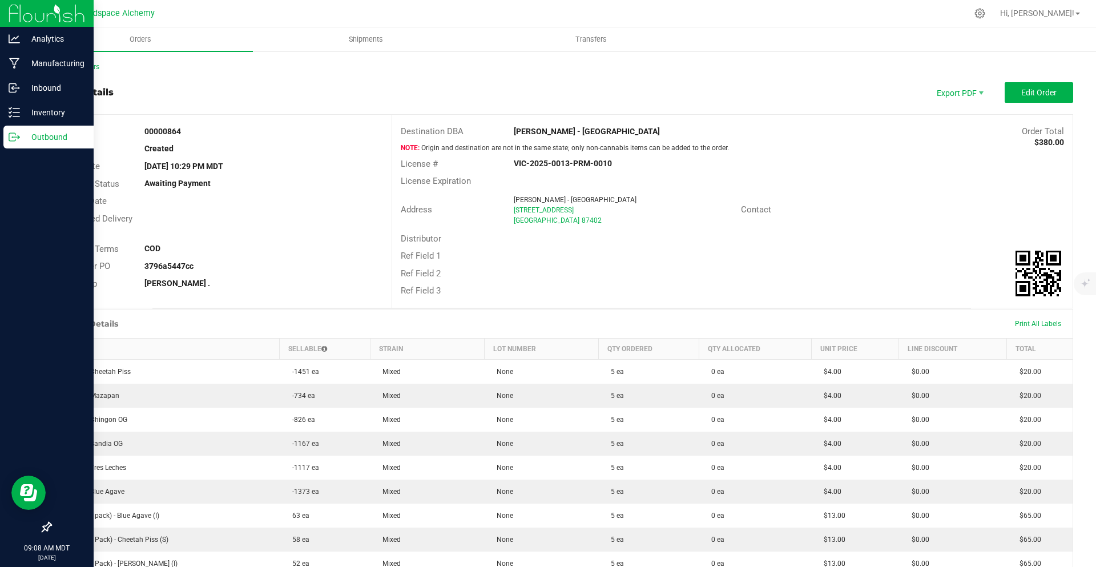
click at [20, 132] on p "Outbound" at bounding box center [54, 137] width 69 height 14
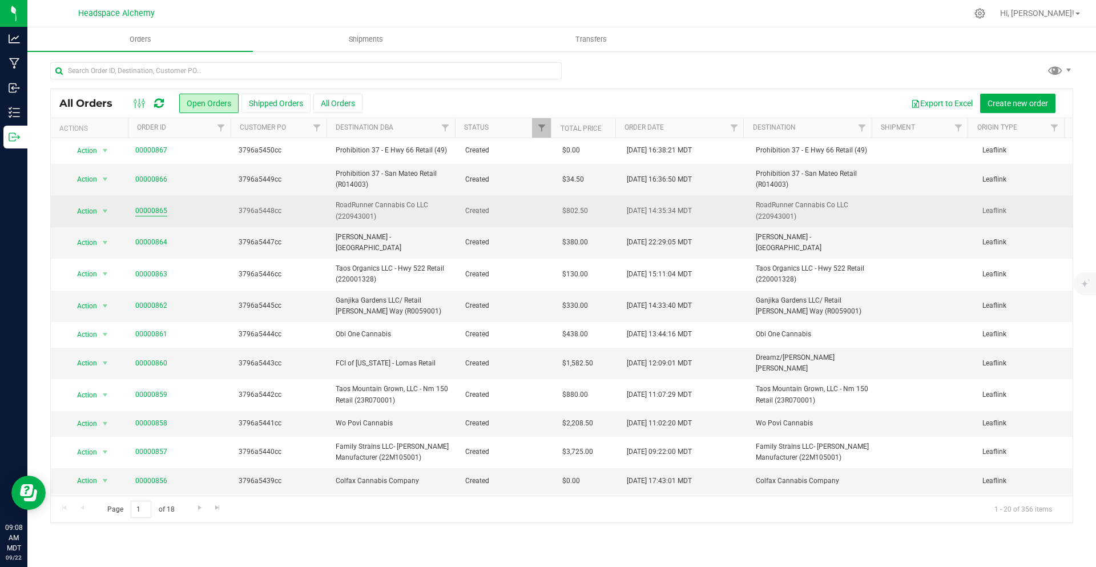
click at [149, 210] on link "00000865" at bounding box center [151, 211] width 32 height 11
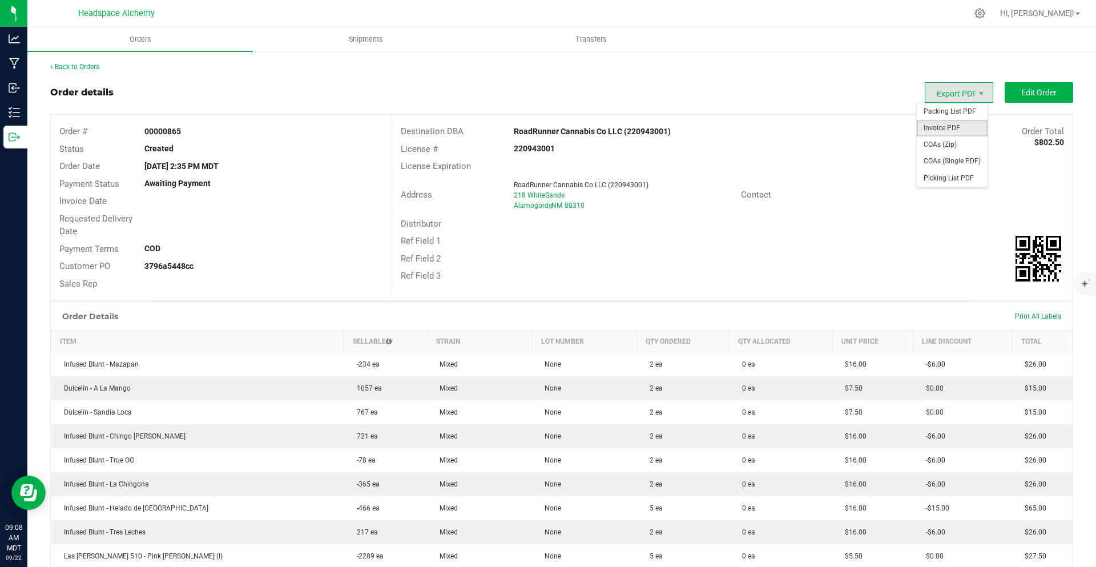
click at [960, 126] on span "Invoice PDF" at bounding box center [952, 128] width 71 height 17
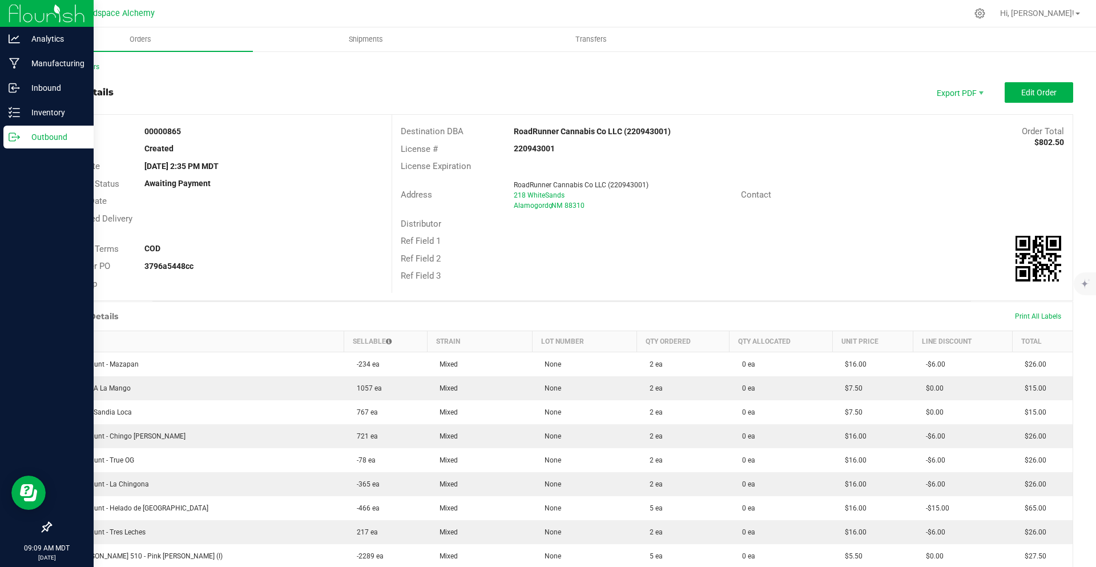
click at [27, 134] on p "Outbound" at bounding box center [54, 137] width 69 height 14
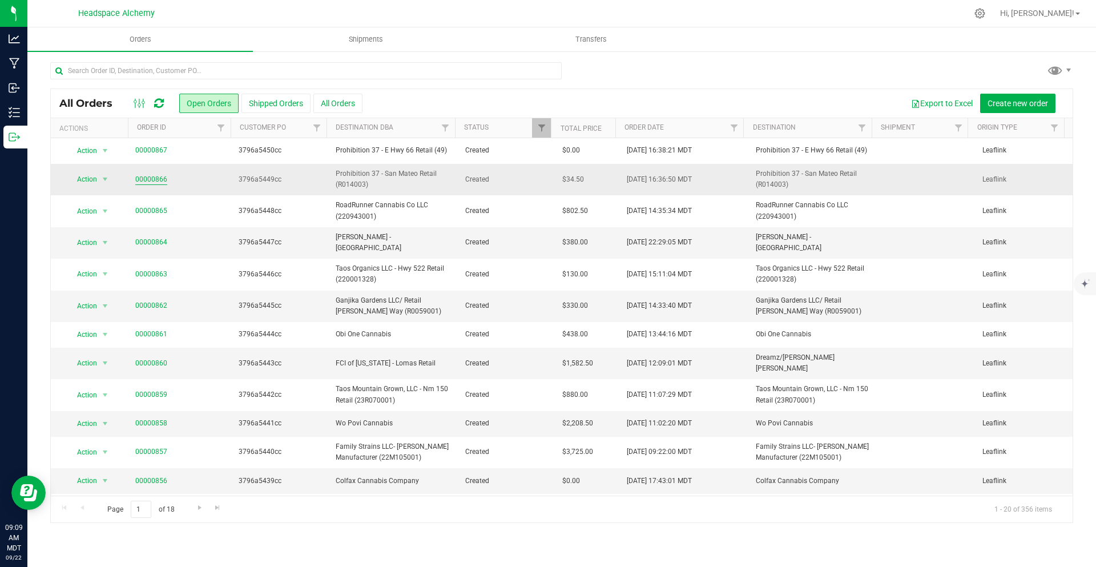
click at [148, 176] on link "00000866" at bounding box center [151, 179] width 32 height 11
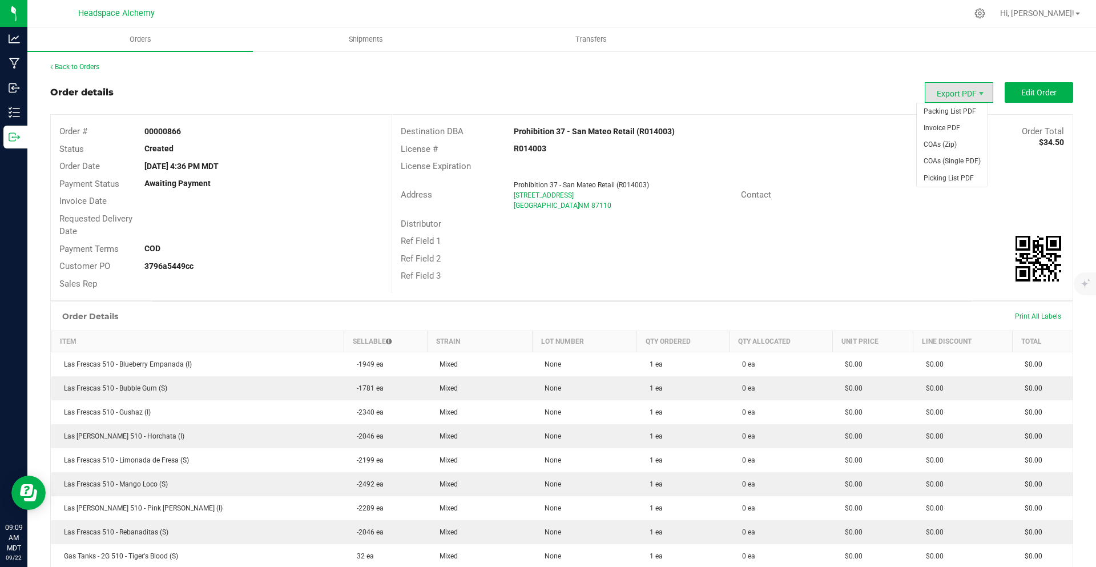
click at [949, 86] on span "Export PDF" at bounding box center [959, 92] width 69 height 21
click at [954, 130] on span "Invoice PDF" at bounding box center [952, 128] width 71 height 17
